Goal: Task Accomplishment & Management: Manage account settings

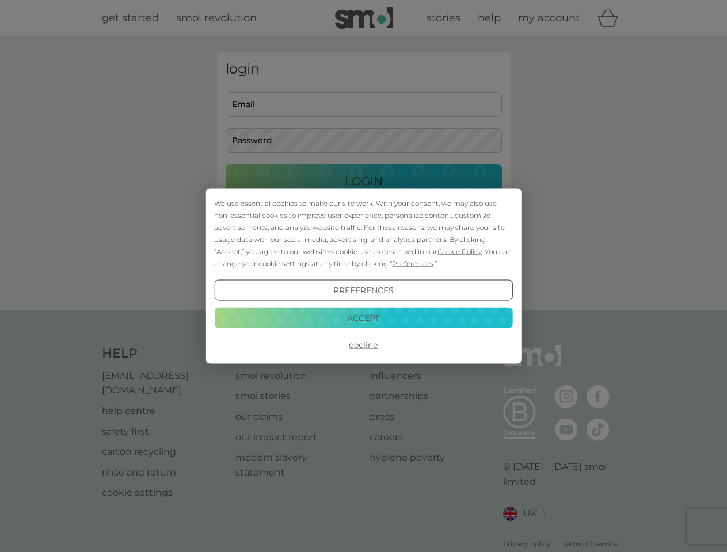
click at [460, 251] on span "Cookie Policy" at bounding box center [459, 251] width 44 height 9
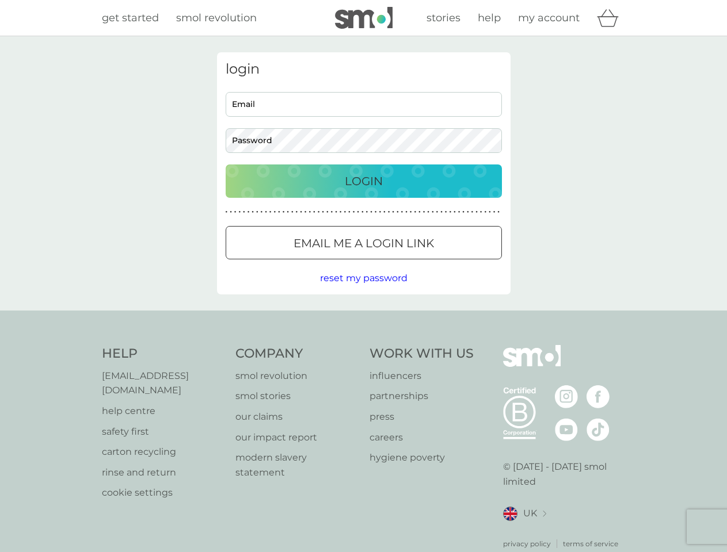
click at [411, 264] on div "login Email Password Login ● ● ● ● ● ● ● ● ● ● ● ● ● ● ● ● ● ● ● ● ● ● ● ● ● ● …" at bounding box center [363, 173] width 293 height 242
click at [363, 291] on div "login Email Password Login ● ● ● ● ● ● ● ● ● ● ● ● ● ● ● ● ● ● ● ● ● ● ● ● ● ● …" at bounding box center [363, 173] width 293 height 242
click at [363, 345] on div "Help [EMAIL_ADDRESS][DOMAIN_NAME] help centre safety first carton recycling rin…" at bounding box center [364, 447] width 524 height 204
click at [363, 318] on div "Help [EMAIL_ADDRESS][DOMAIN_NAME] help centre safety first carton recycling rin…" at bounding box center [363, 447] width 727 height 273
